Goal: Task Accomplishment & Management: Use online tool/utility

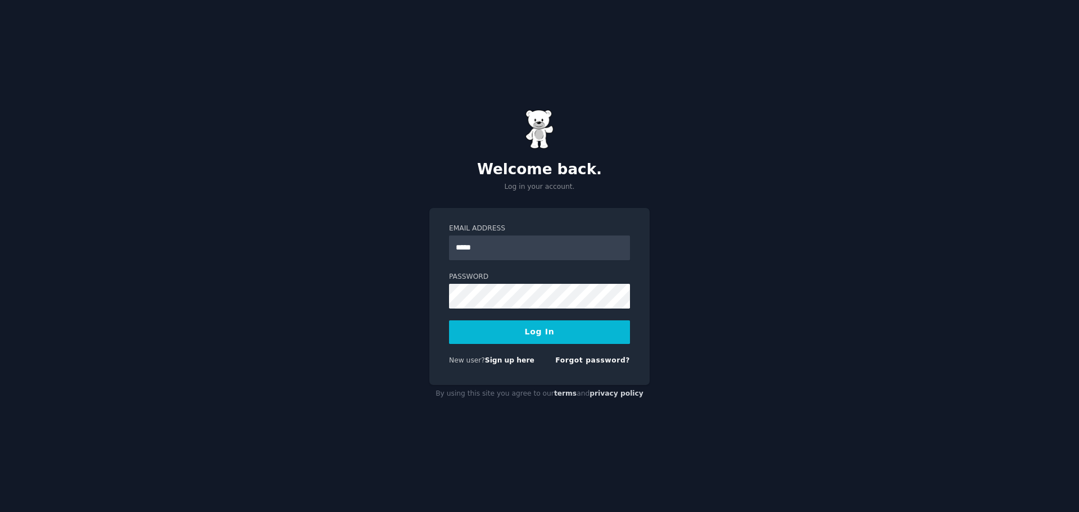
type input "**********"
click at [562, 341] on button "Log In" at bounding box center [539, 332] width 181 height 24
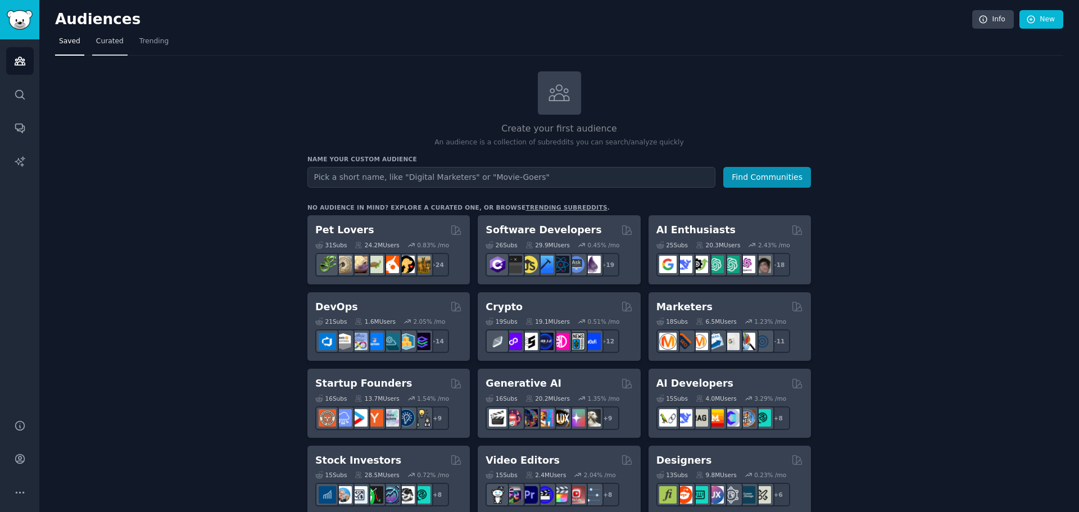
click at [119, 50] on link "Curated" at bounding box center [109, 44] width 35 height 23
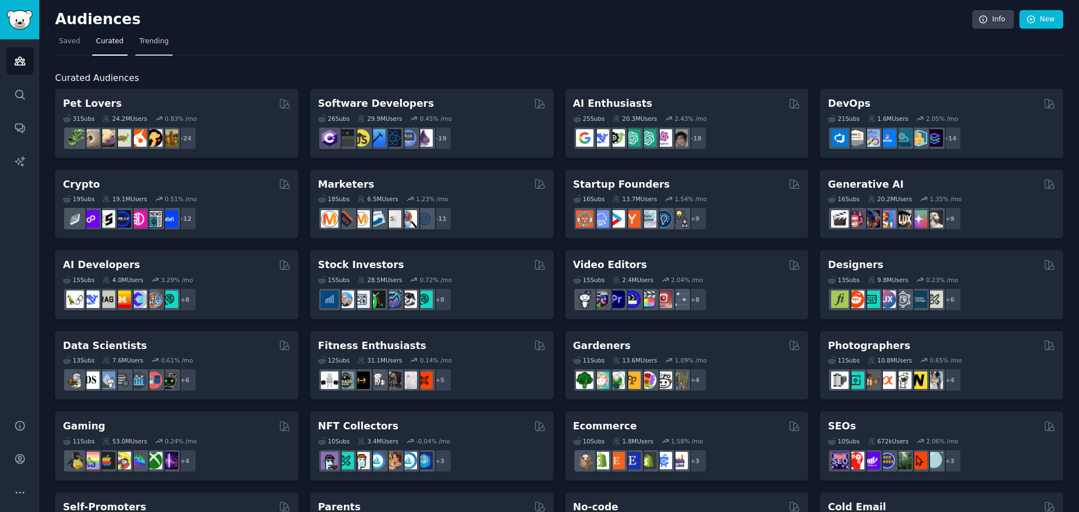
click at [147, 46] on span "Trending" at bounding box center [153, 42] width 29 height 10
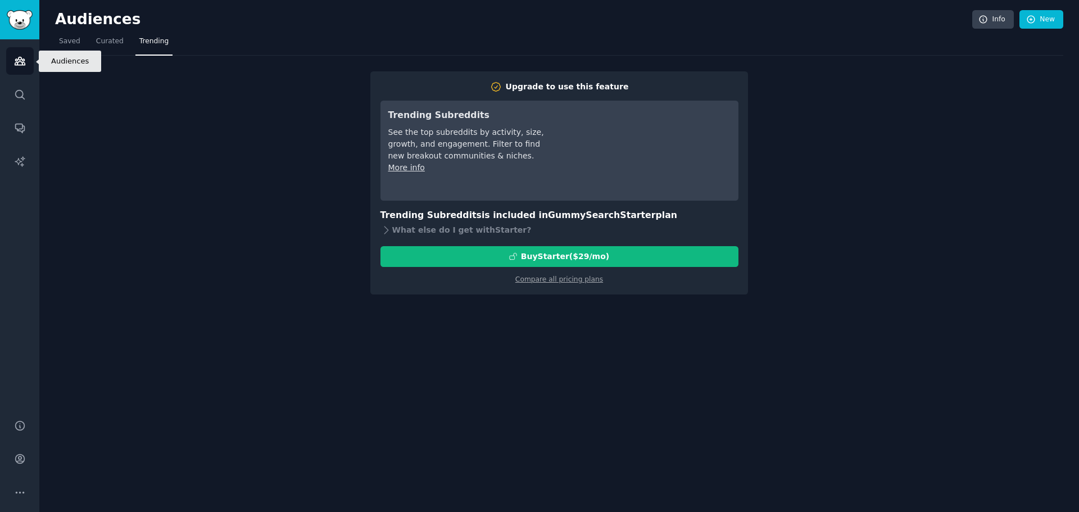
click at [21, 65] on icon "Sidebar" at bounding box center [20, 61] width 10 height 8
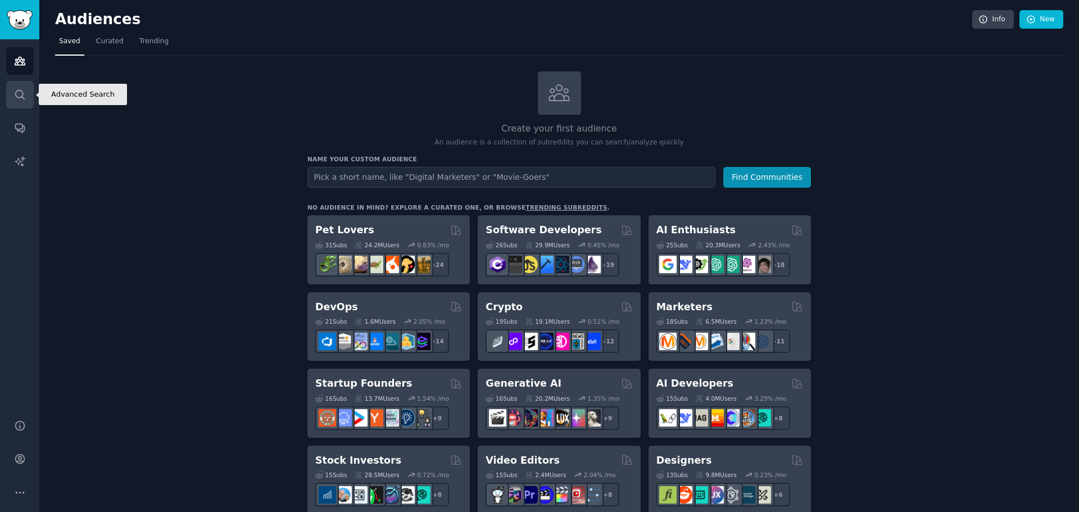
click at [16, 97] on icon "Sidebar" at bounding box center [19, 94] width 9 height 9
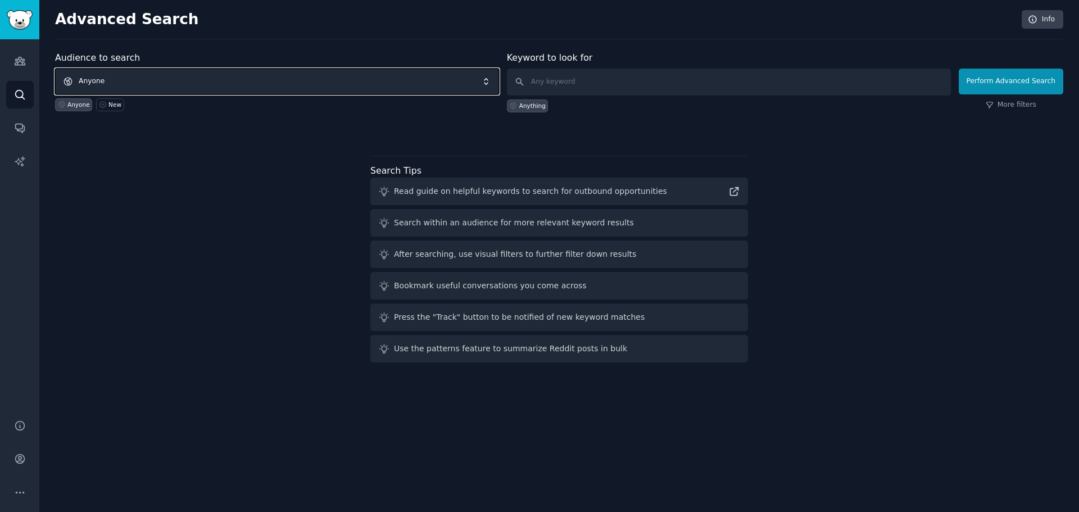
click at [284, 86] on span "Anyone" at bounding box center [277, 82] width 444 height 26
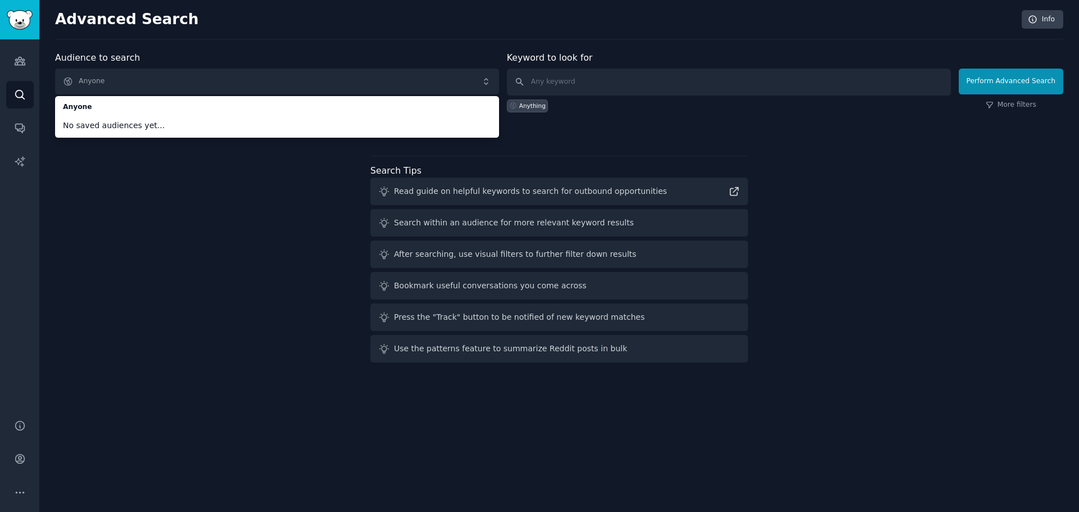
click at [176, 255] on div "Audience to search Anyone Anyone No saved audiences yet... Anyone New Keyword t…" at bounding box center [559, 209] width 1008 height 316
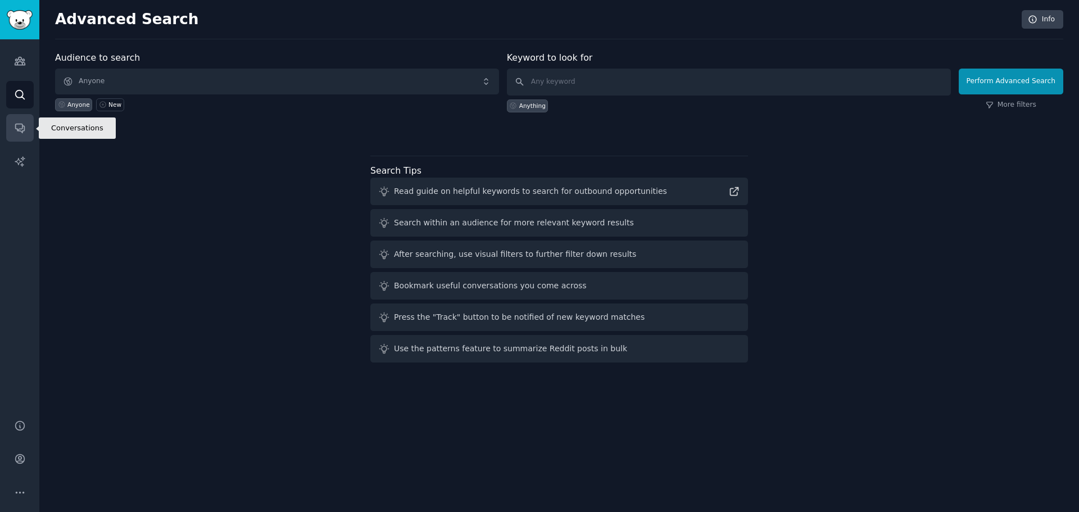
click at [20, 128] on icon "Sidebar" at bounding box center [20, 128] width 12 height 12
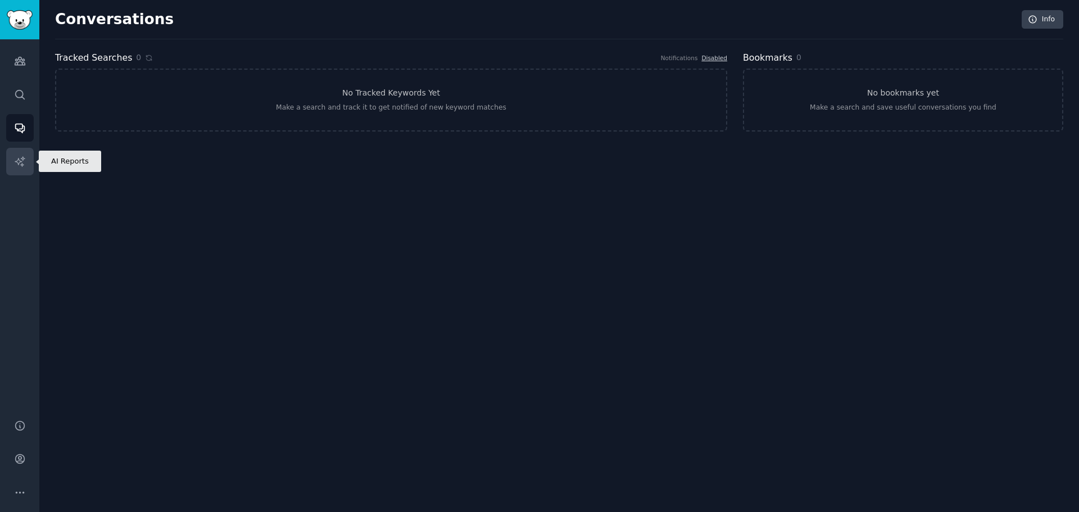
click at [17, 157] on icon "Sidebar" at bounding box center [20, 162] width 12 height 12
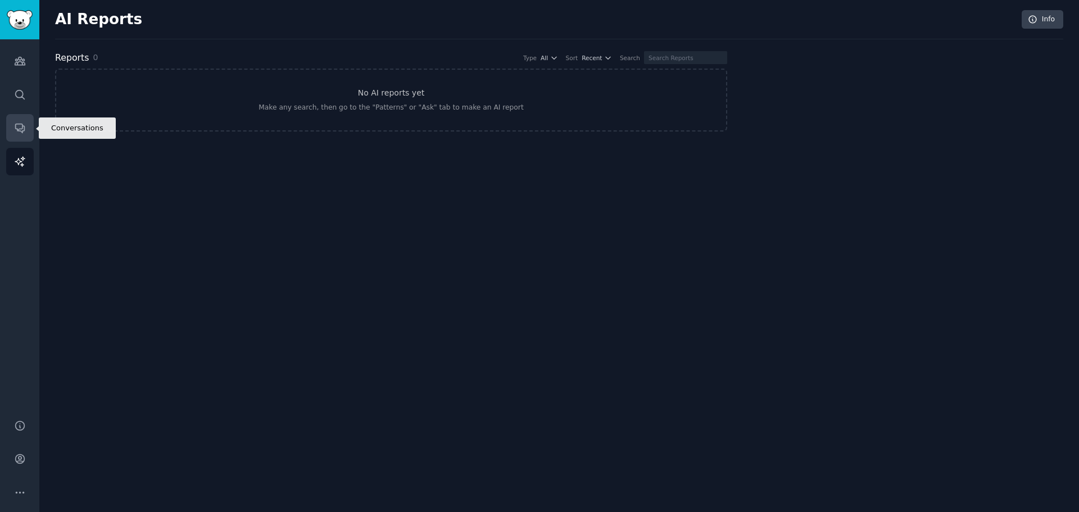
click at [15, 124] on icon "Sidebar" at bounding box center [20, 128] width 12 height 12
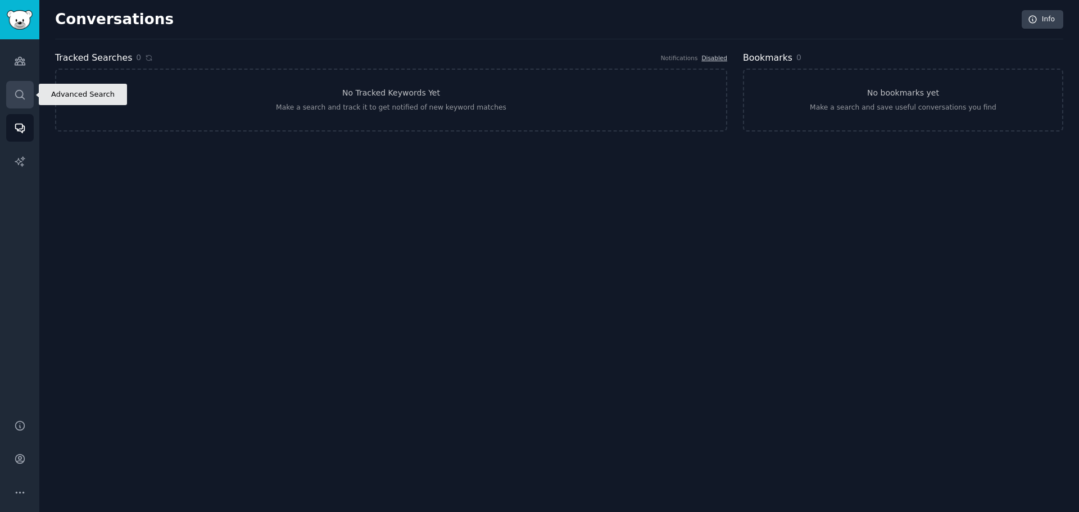
click at [14, 91] on icon "Sidebar" at bounding box center [20, 95] width 12 height 12
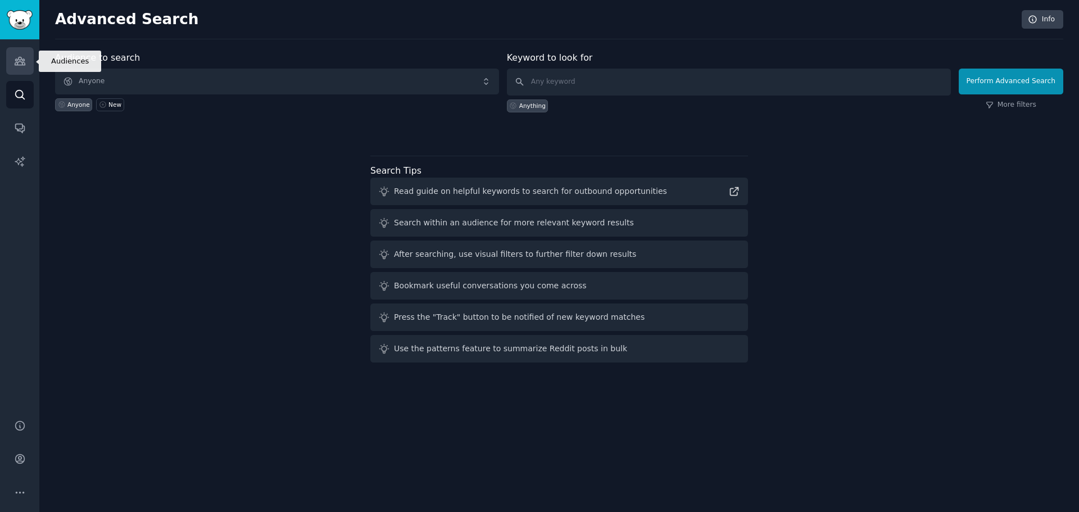
click at [15, 60] on icon "Sidebar" at bounding box center [20, 61] width 10 height 8
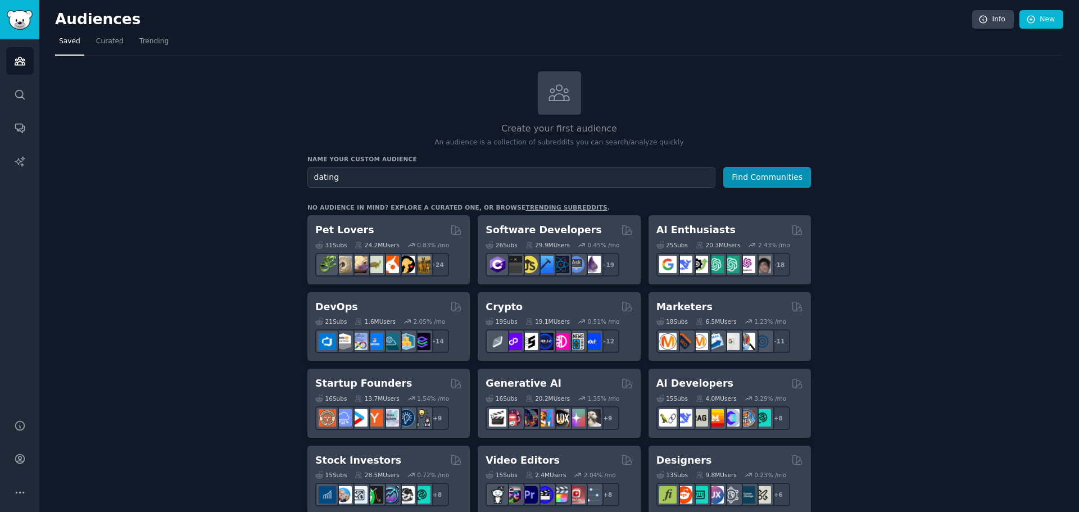
type input "dating"
click at [723, 167] on button "Find Communities" at bounding box center [767, 177] width 88 height 21
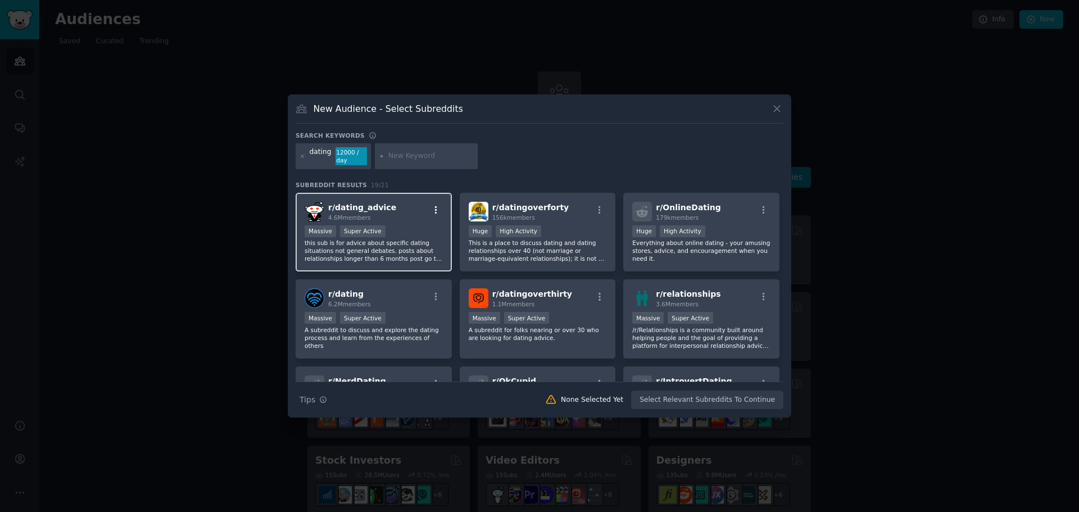
click at [437, 210] on icon "button" at bounding box center [436, 210] width 10 height 10
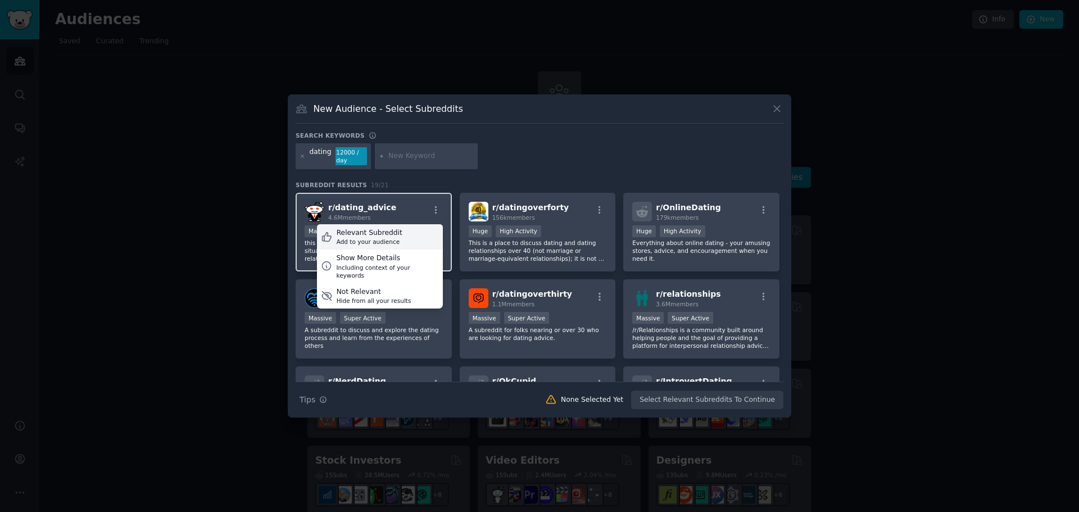
click at [397, 236] on div "Relevant Subreddit Add to your audience" at bounding box center [380, 237] width 126 height 26
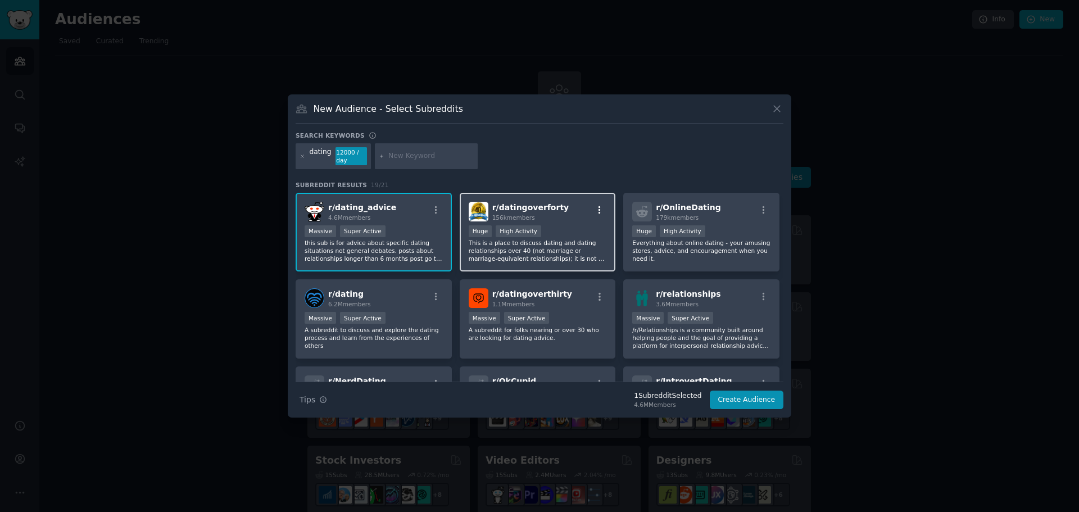
click at [595, 207] on icon "button" at bounding box center [600, 210] width 10 height 10
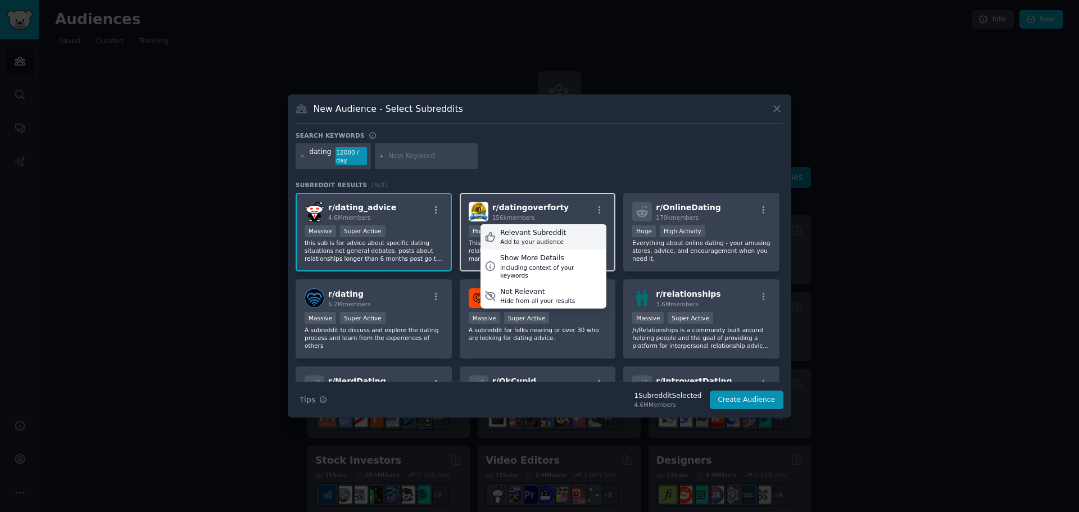
click at [556, 239] on div "Add to your audience" at bounding box center [533, 242] width 66 height 8
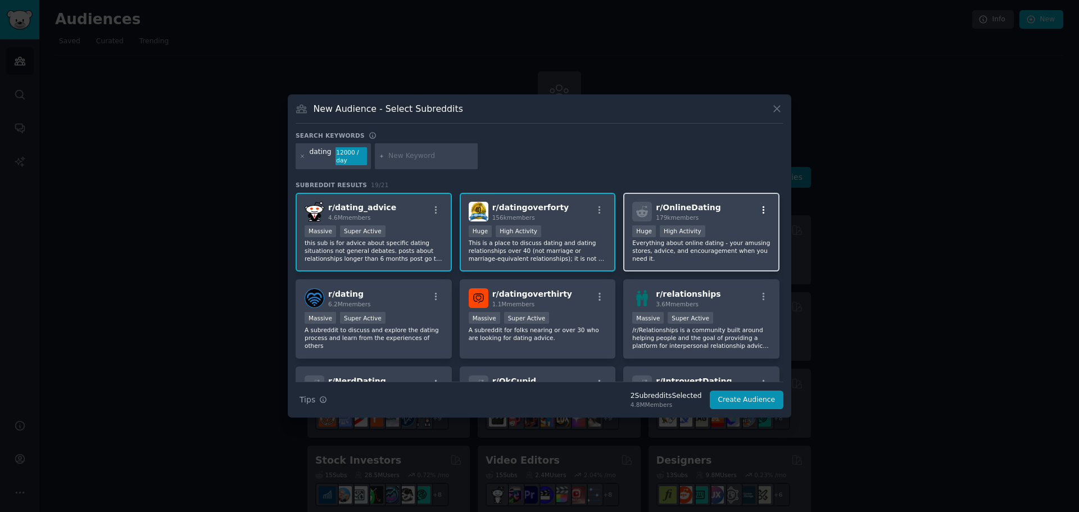
click at [763, 211] on icon "button" at bounding box center [764, 210] width 10 height 10
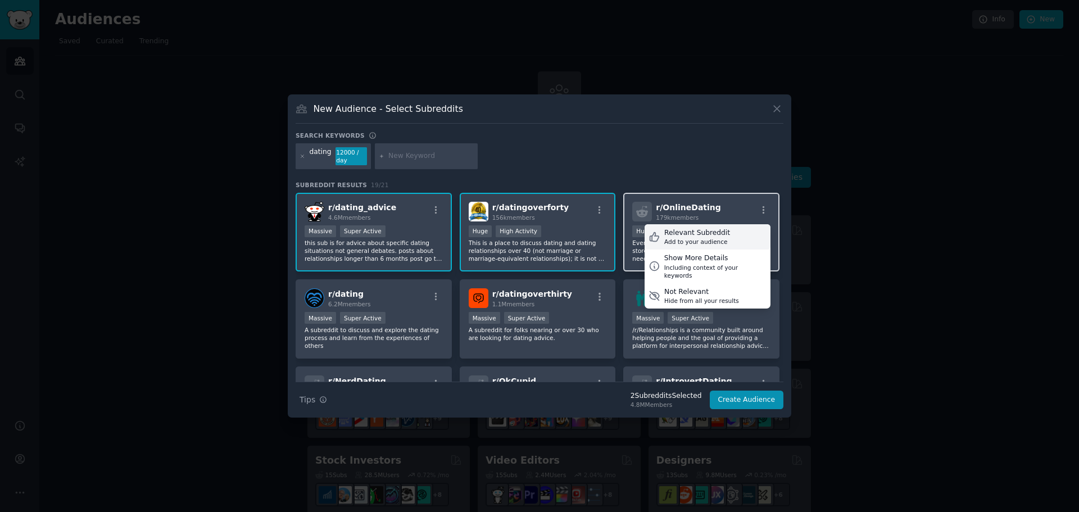
click at [745, 233] on div "Relevant Subreddit Add to your audience" at bounding box center [708, 237] width 126 height 26
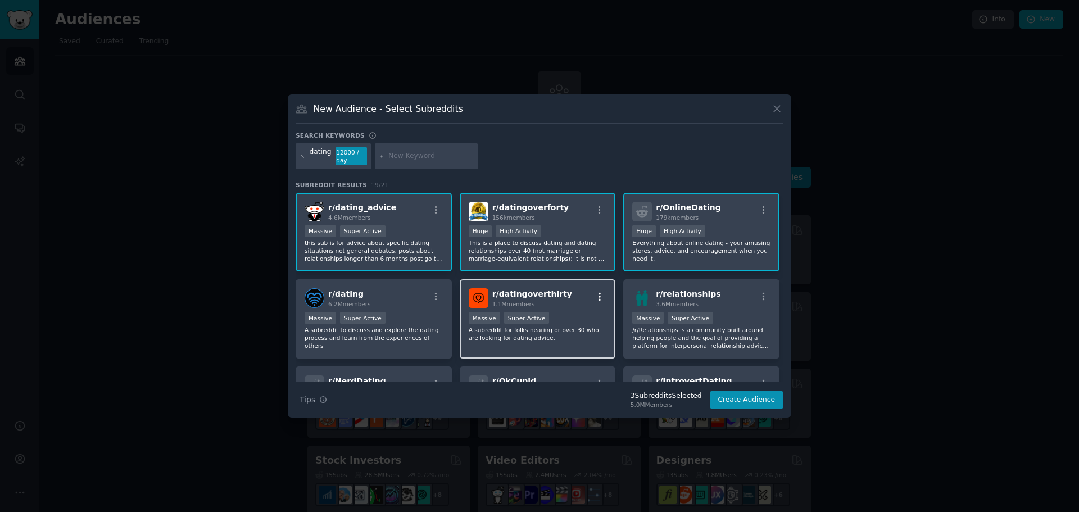
click at [596, 295] on icon "button" at bounding box center [600, 297] width 10 height 10
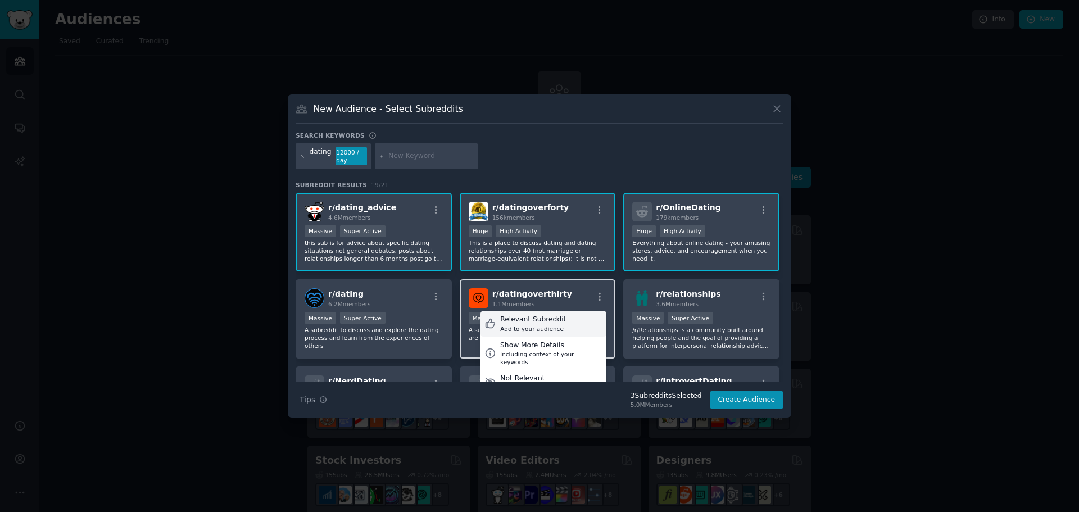
drag, startPoint x: 555, startPoint y: 325, endPoint x: 526, endPoint y: 325, distance: 29.2
click at [554, 325] on div "Add to your audience" at bounding box center [533, 329] width 66 height 8
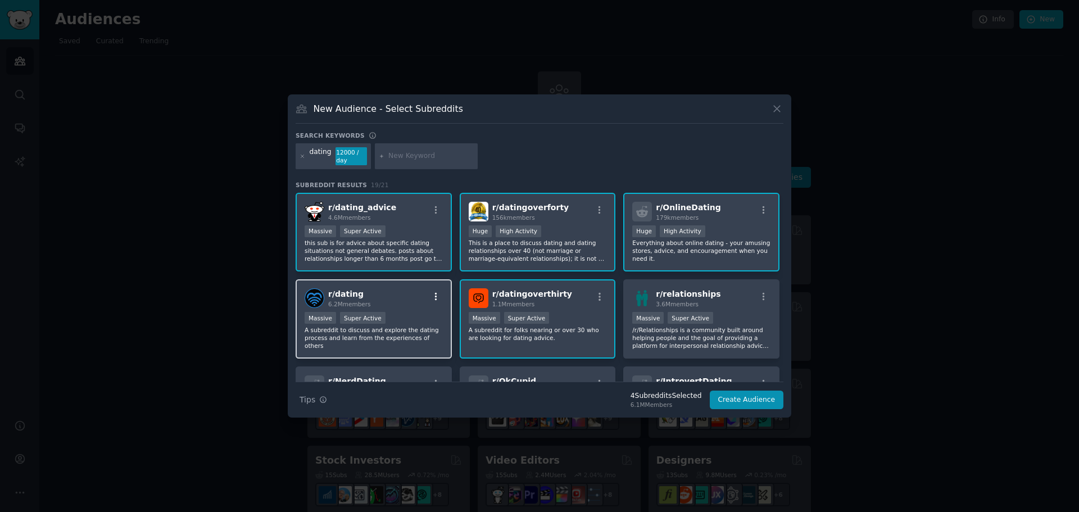
click at [437, 295] on icon "button" at bounding box center [436, 297] width 10 height 10
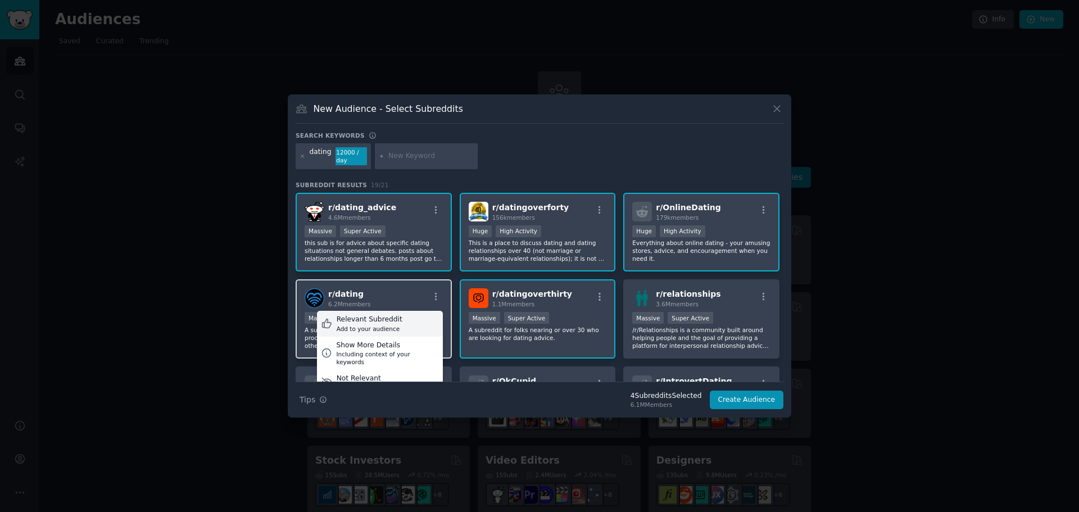
click at [411, 323] on div "Relevant Subreddit Add to your audience" at bounding box center [380, 324] width 126 height 26
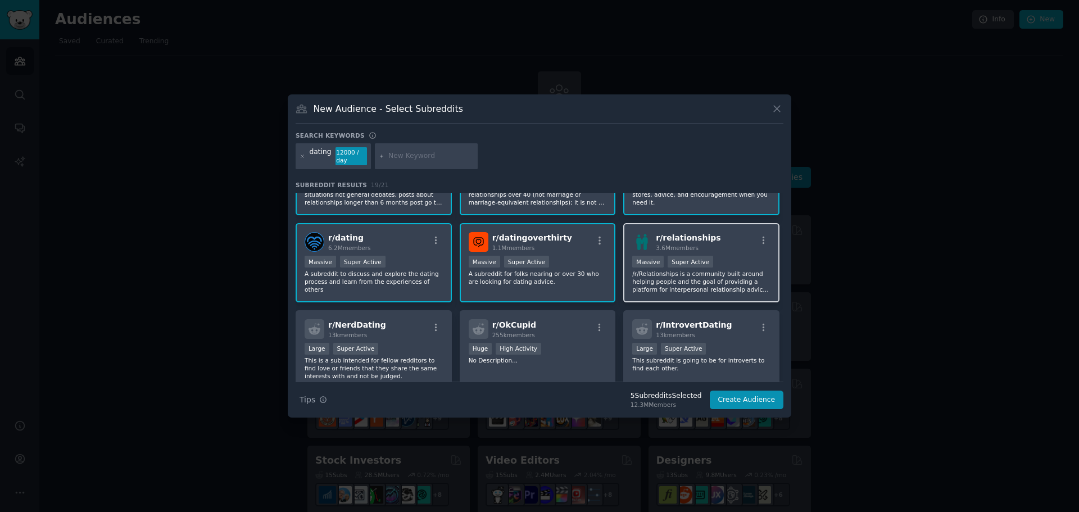
scroll to position [112, 0]
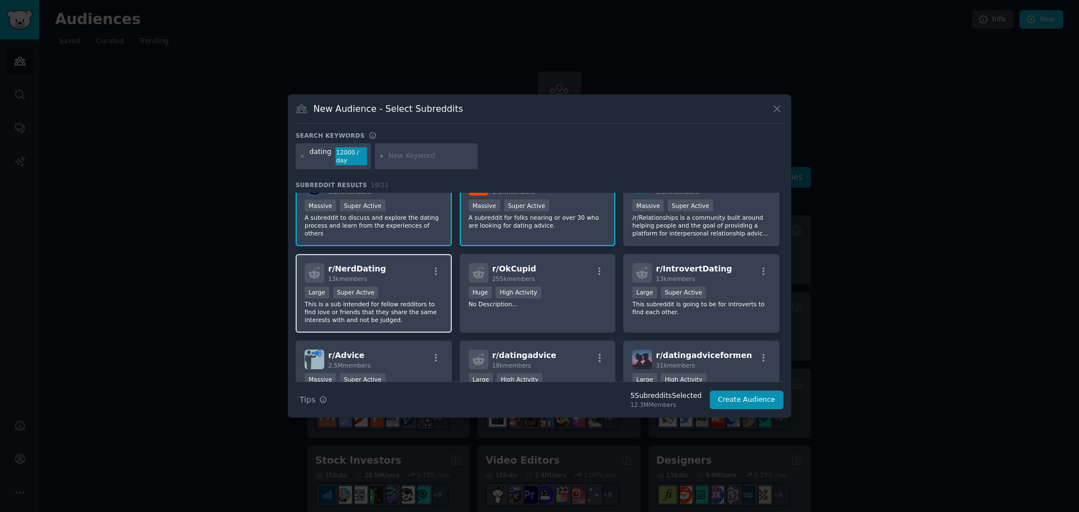
click at [437, 266] on div "r/ NerdDating 13k members" at bounding box center [374, 273] width 138 height 20
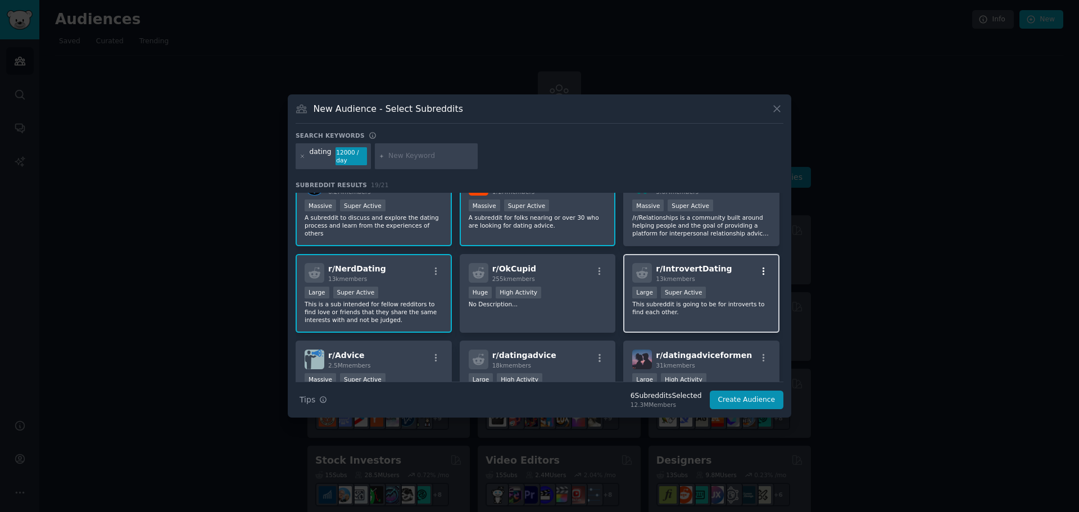
click at [760, 275] on icon "button" at bounding box center [764, 271] width 10 height 10
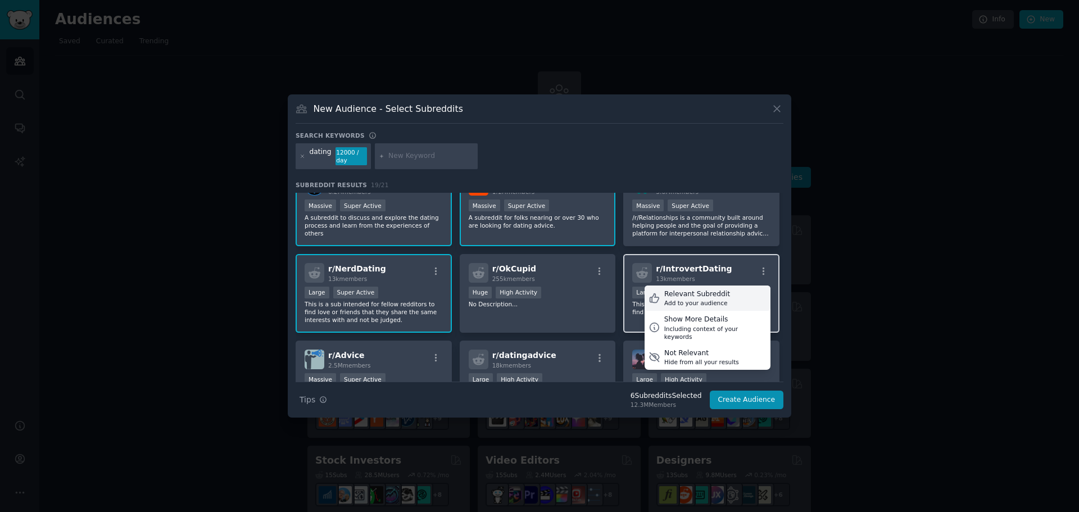
click at [709, 294] on div "Relevant Subreddit" at bounding box center [697, 294] width 66 height 10
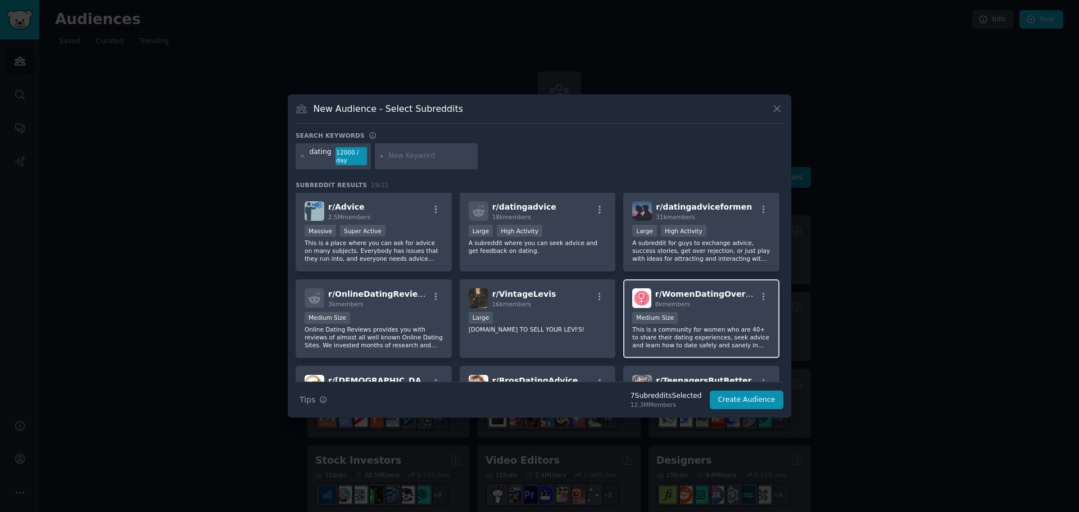
scroll to position [281, 0]
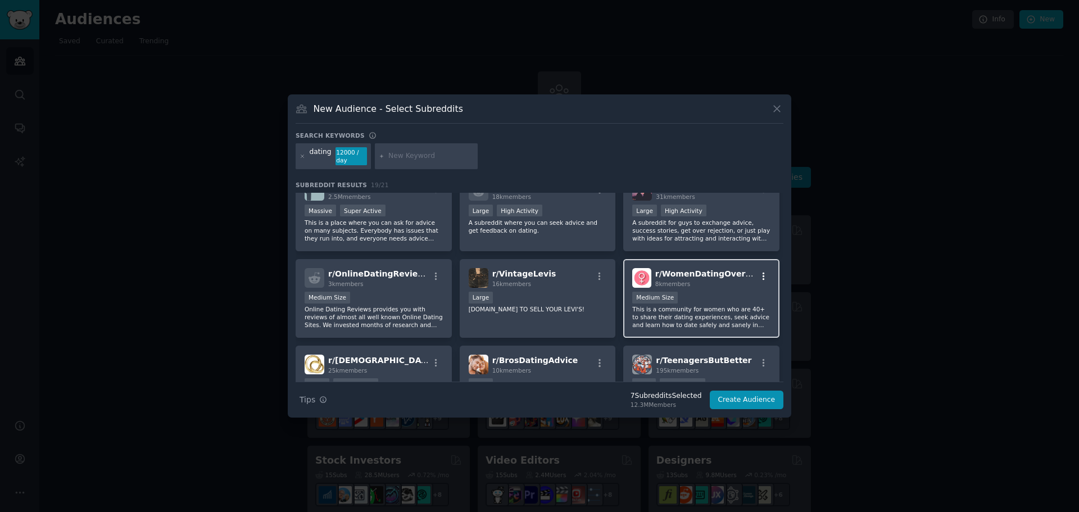
click at [762, 275] on icon "button" at bounding box center [764, 277] width 10 height 10
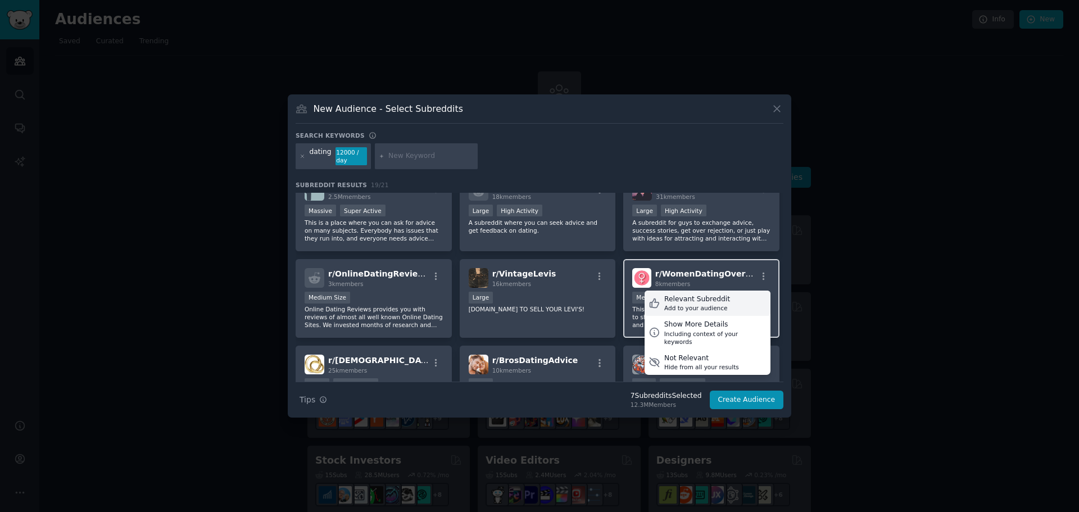
click at [700, 307] on div "Add to your audience" at bounding box center [697, 308] width 66 height 8
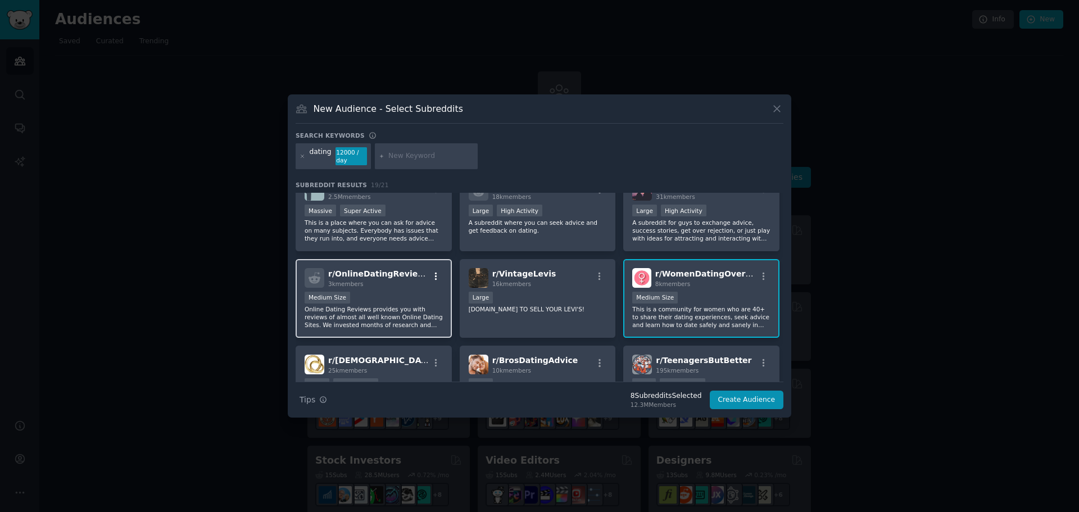
click at [437, 277] on icon "button" at bounding box center [436, 277] width 10 height 10
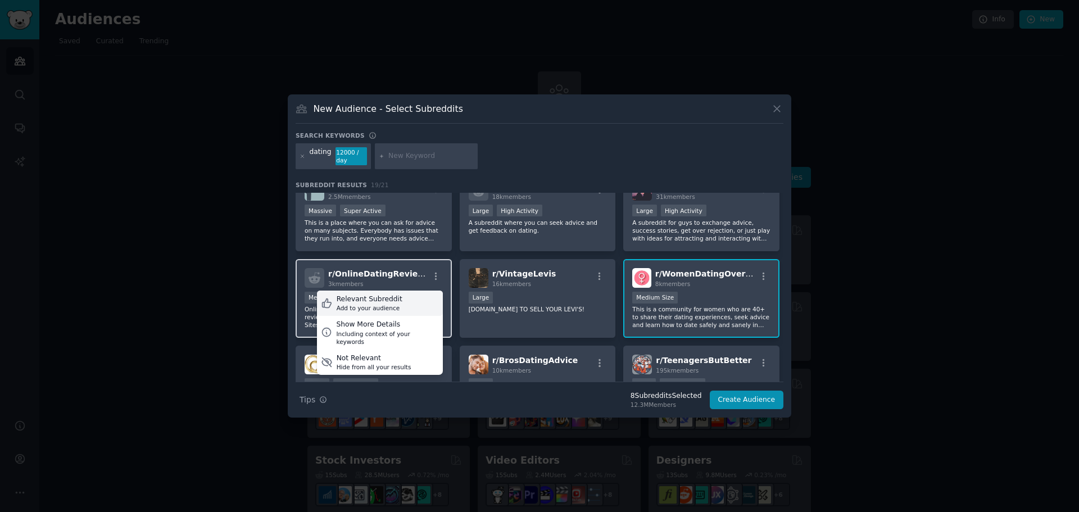
click at [415, 294] on div "Relevant Subreddit Add to your audience" at bounding box center [380, 304] width 126 height 26
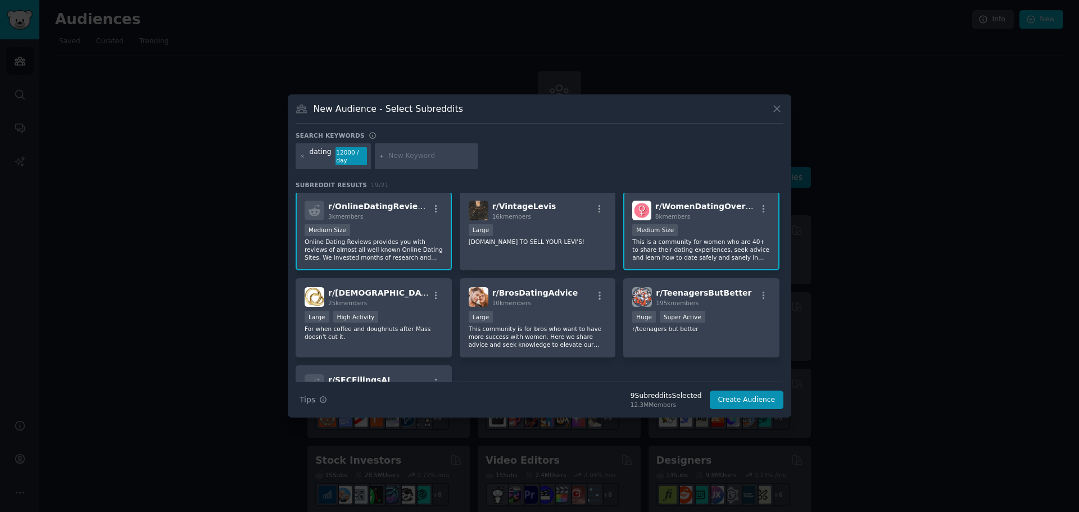
scroll to position [393, 0]
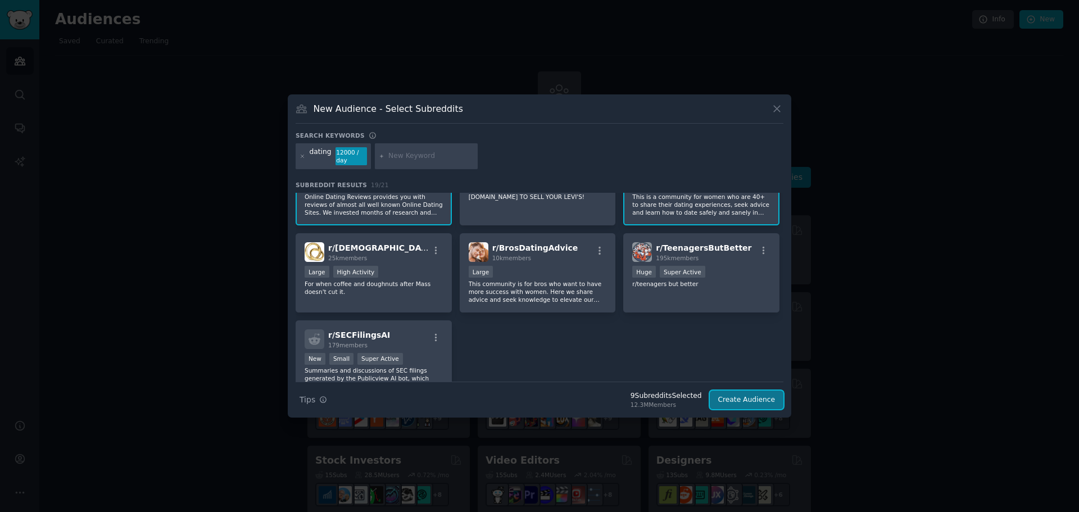
click at [767, 399] on button "Create Audience" at bounding box center [747, 400] width 74 height 19
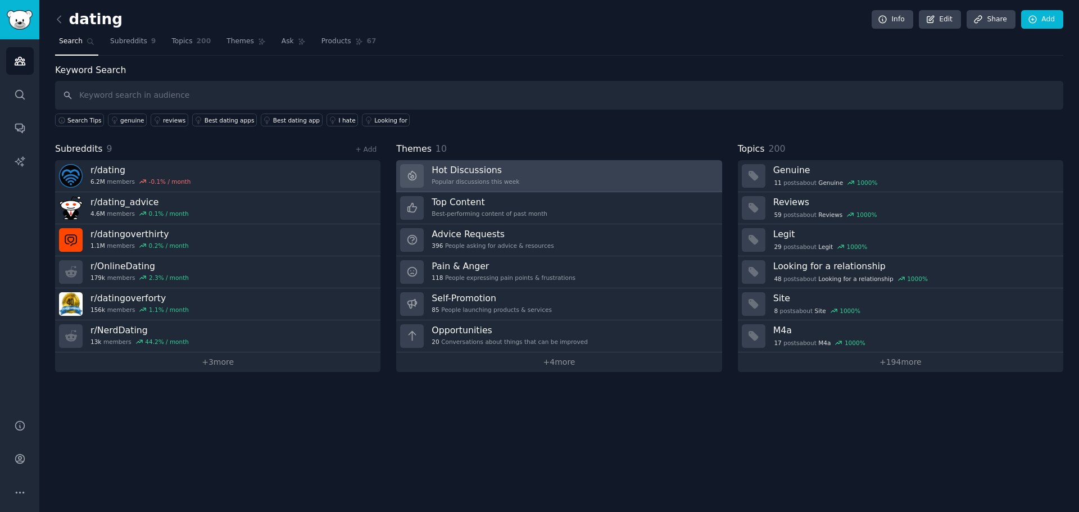
click at [566, 176] on link "Hot Discussions Popular discussions this week" at bounding box center [558, 176] width 325 height 32
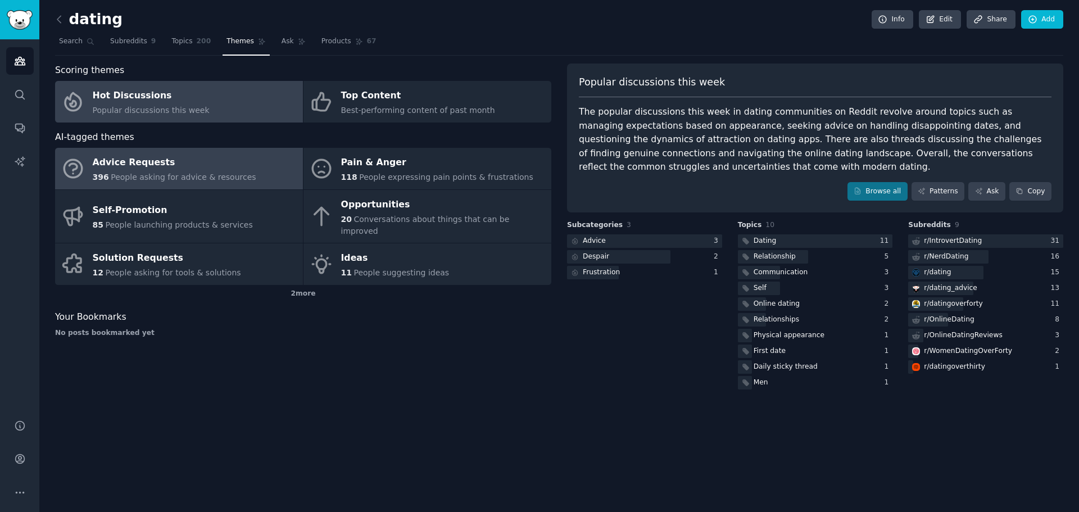
click at [187, 165] on div "Advice Requests" at bounding box center [175, 163] width 164 height 18
